Goal: Check status

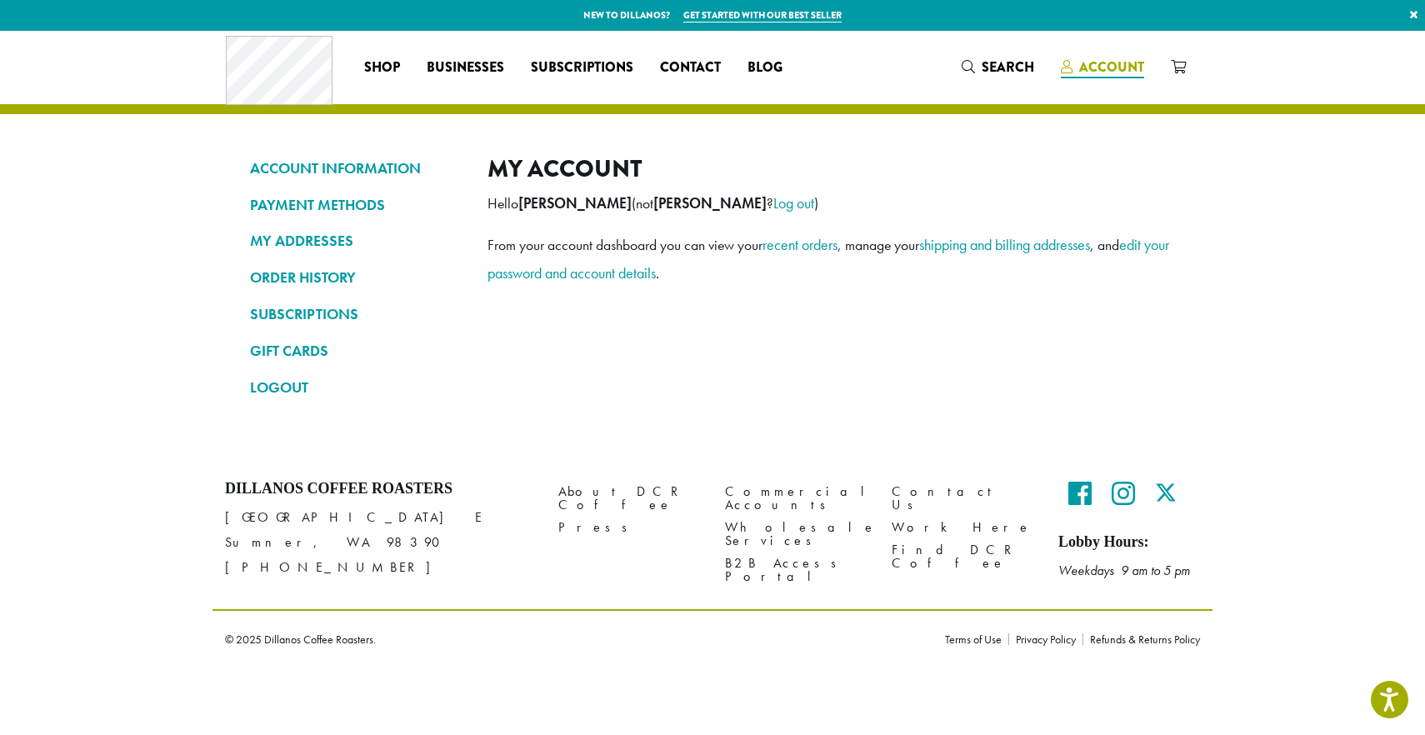
click at [1095, 73] on span "Account" at bounding box center [1111, 67] width 65 height 19
click at [308, 166] on link "ACCOUNT INFORMATION" at bounding box center [356, 168] width 213 height 28
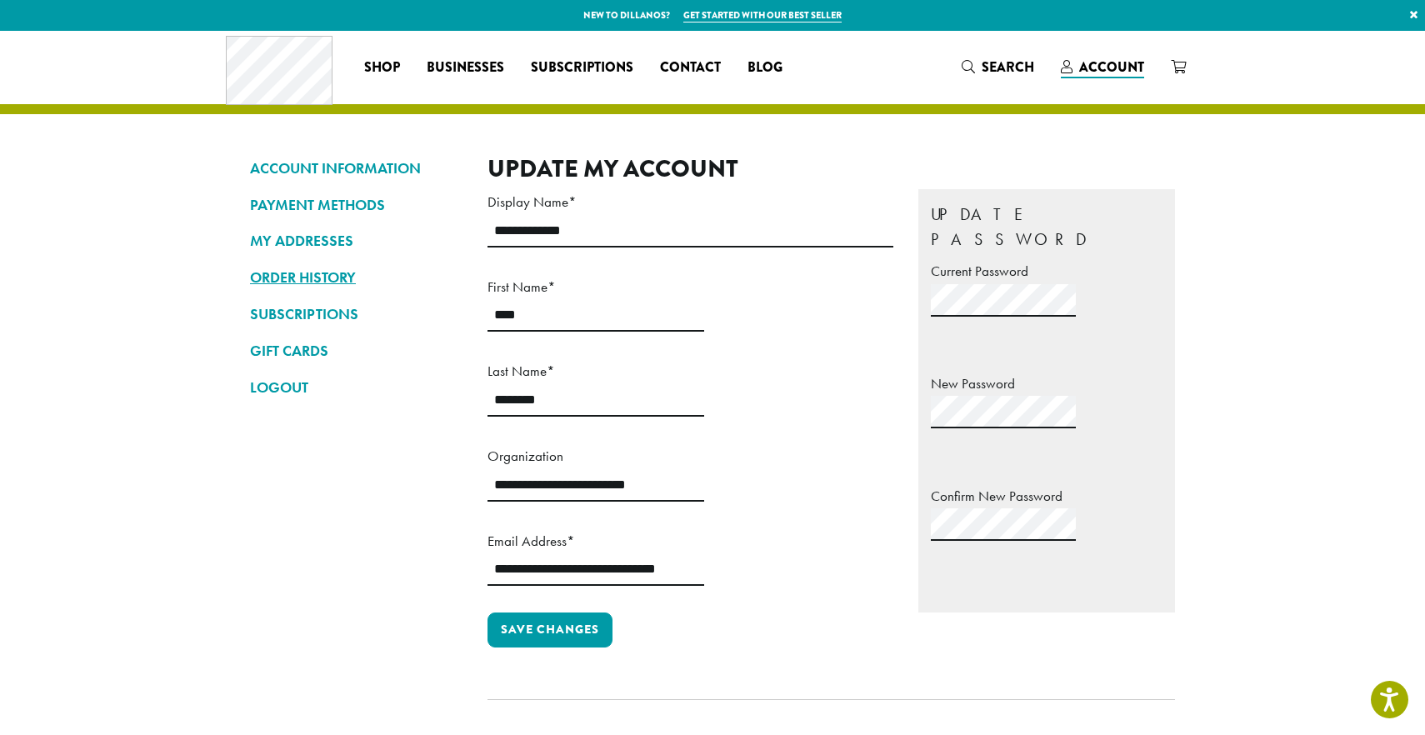
click at [292, 288] on link "ORDER HISTORY" at bounding box center [356, 277] width 213 height 28
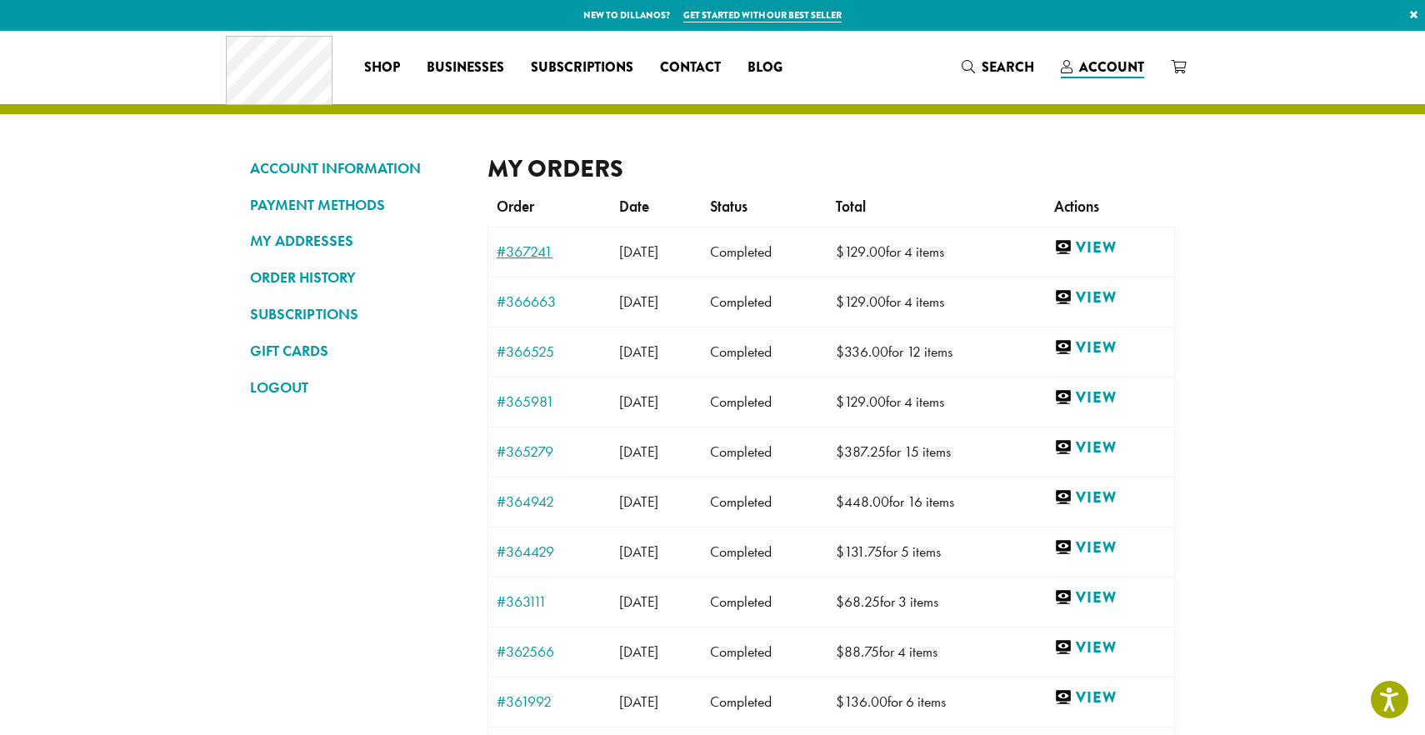
click at [523, 249] on link "#367241" at bounding box center [550, 251] width 106 height 15
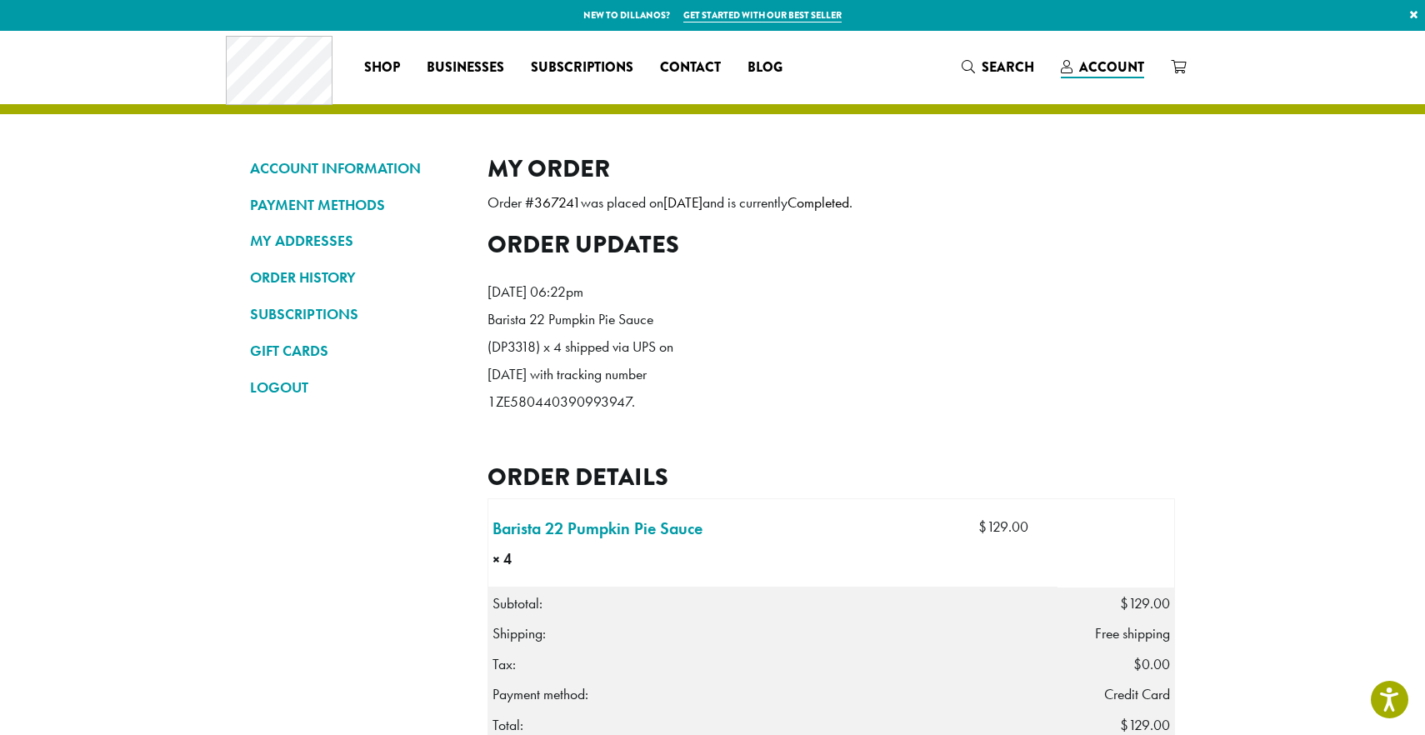
click at [555, 416] on p "Barista 22 Pumpkin Pie Sauce (DP3318) x 4 shipped via UPS on [DATE] with tracki…" at bounding box center [584, 361] width 192 height 110
copy p "1ZE580440390993947"
